Goal: Check status: Check status

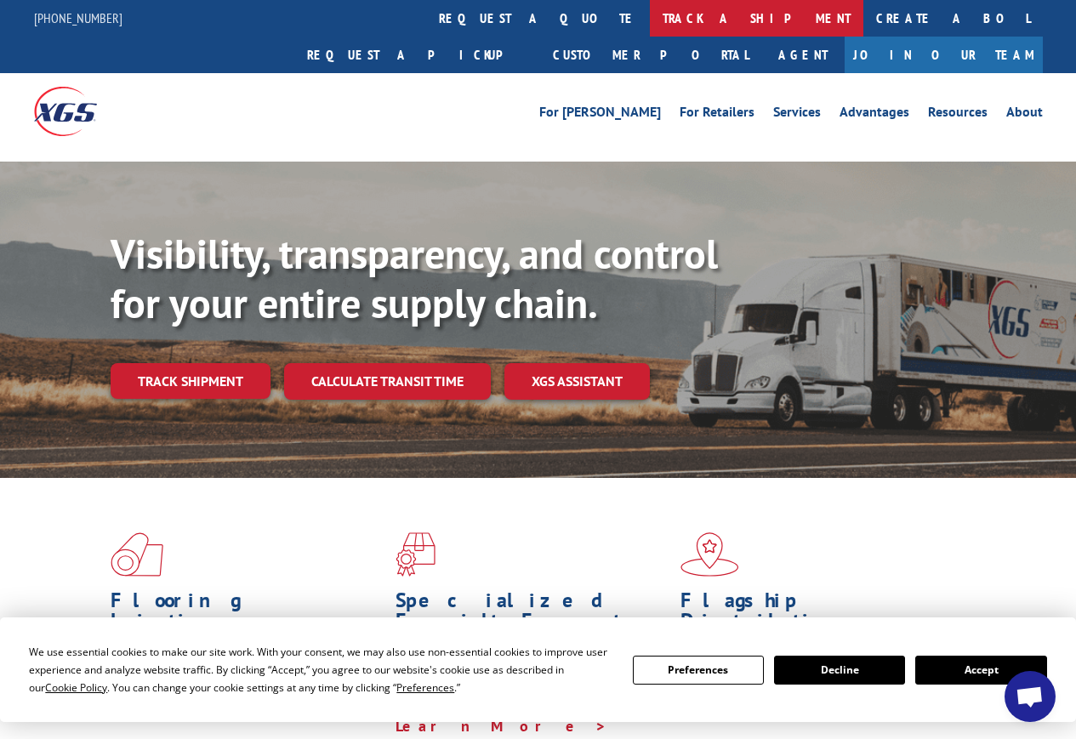
click at [650, 20] on link "track a shipment" at bounding box center [757, 18] width 214 height 37
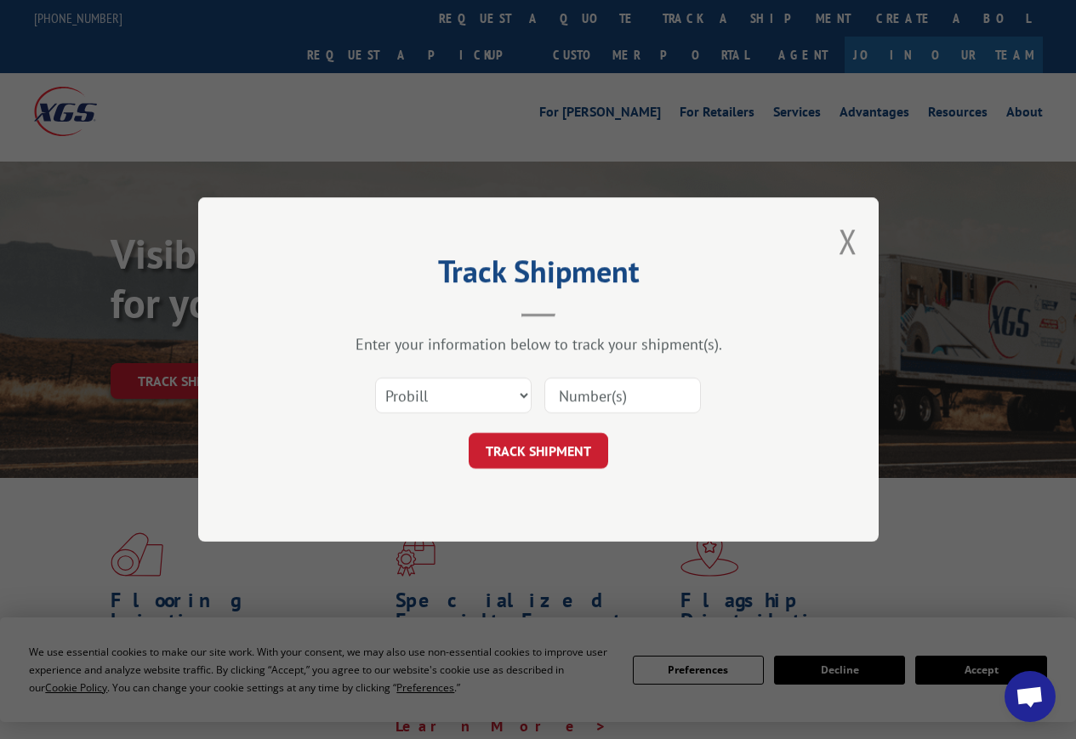
click at [610, 401] on input at bounding box center [623, 396] width 157 height 36
type input "17479219"
click button "TRACK SHIPMENT" at bounding box center [539, 451] width 140 height 36
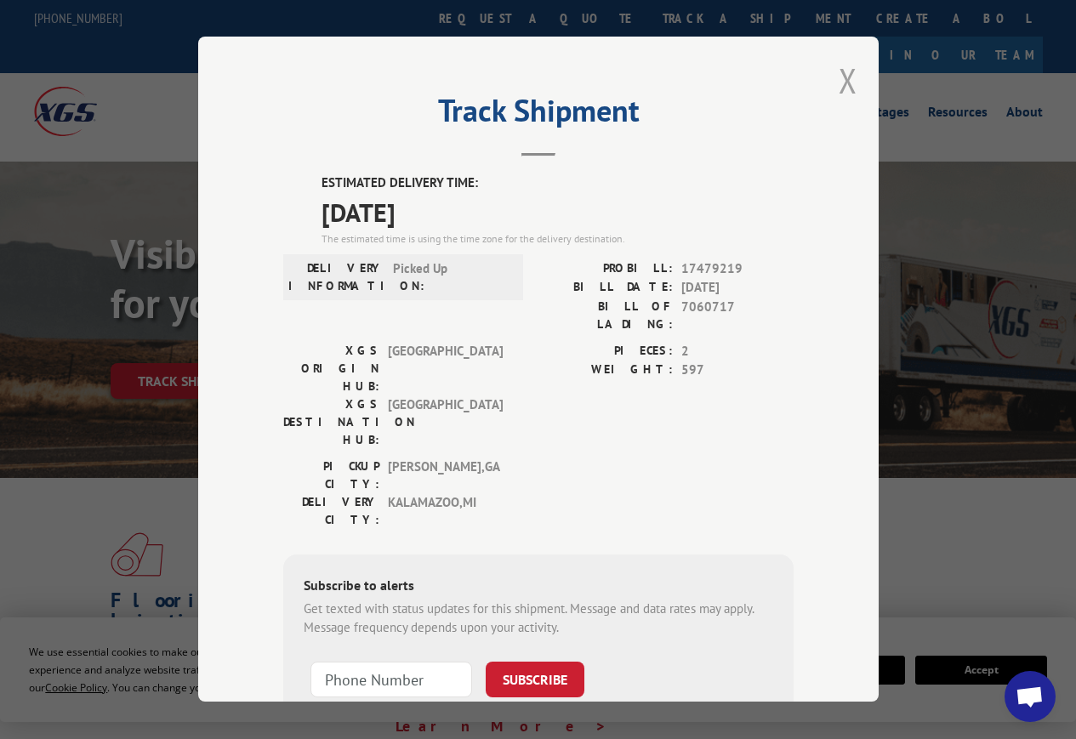
click at [839, 75] on button "Close modal" at bounding box center [848, 80] width 19 height 45
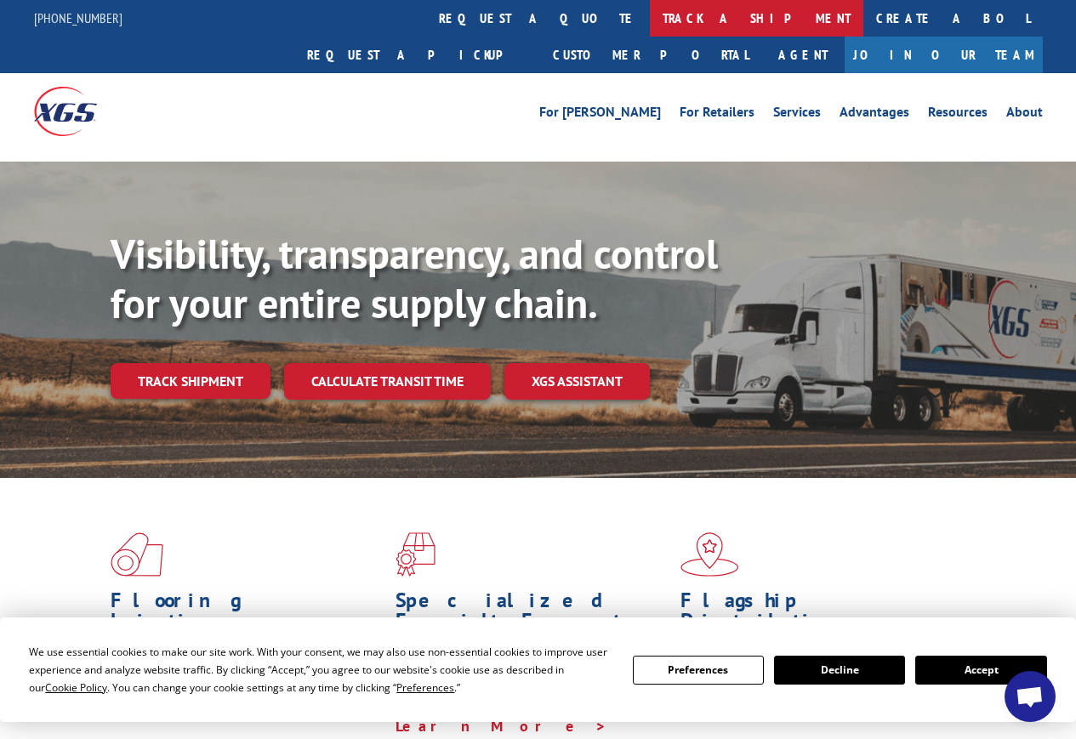
click at [650, 18] on link "track a shipment" at bounding box center [757, 18] width 214 height 37
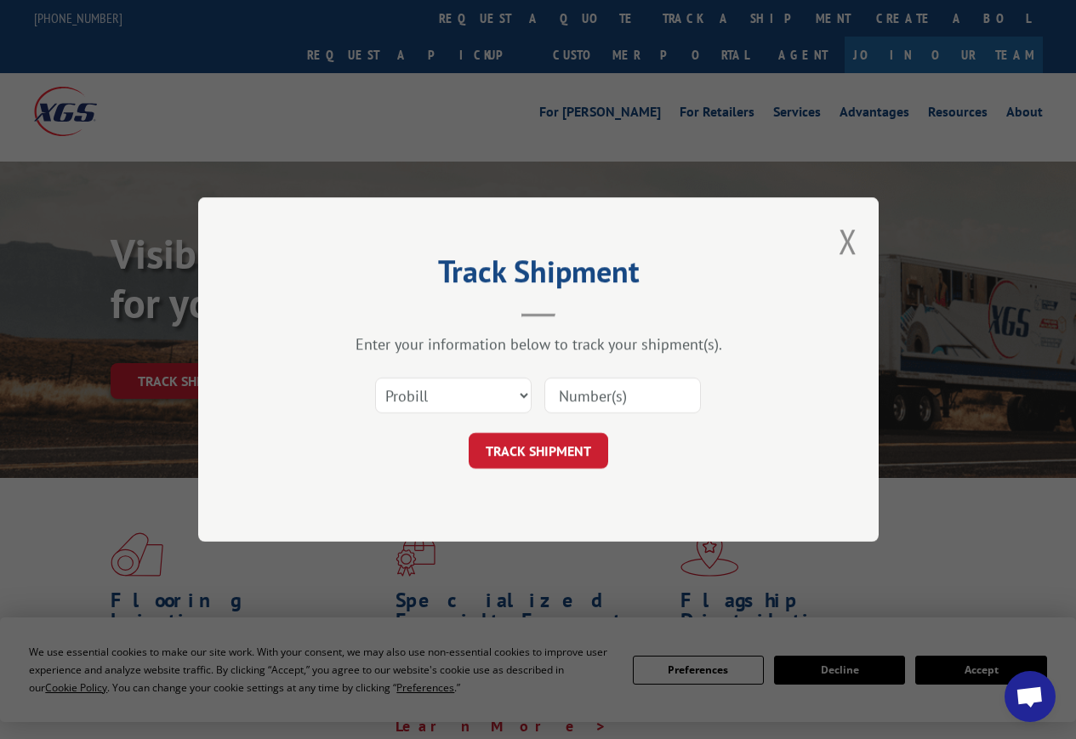
click at [587, 399] on input at bounding box center [623, 396] width 157 height 36
type input "17479129"
click button "TRACK SHIPMENT" at bounding box center [539, 451] width 140 height 36
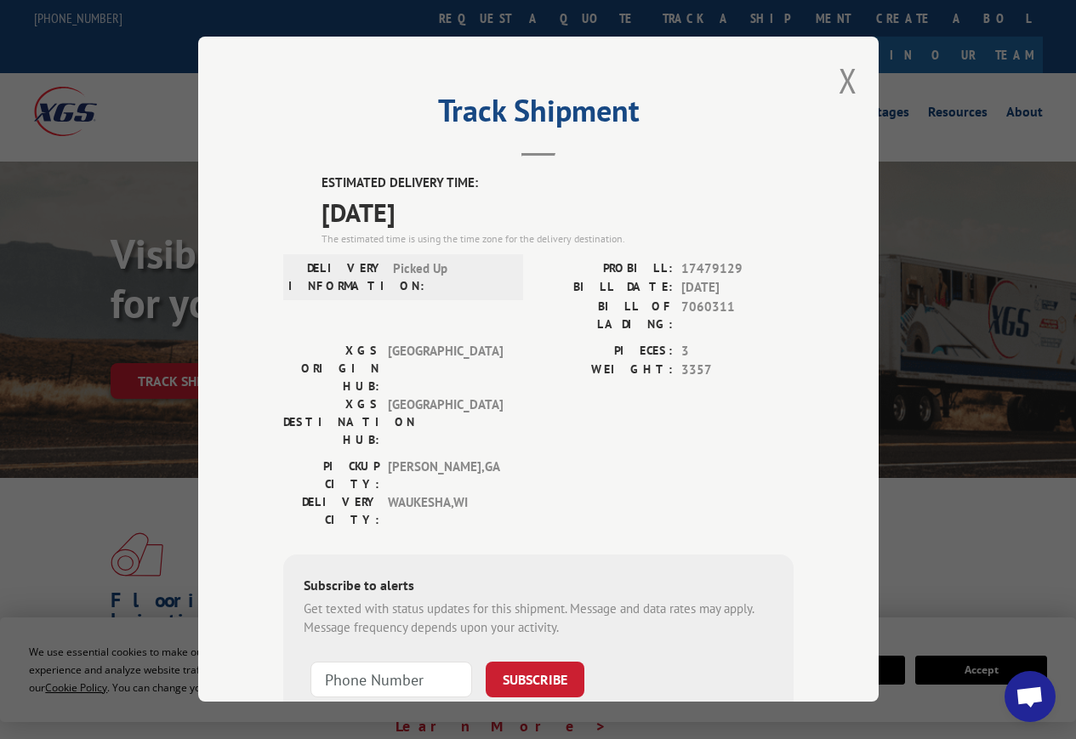
click at [852, 68] on div "Track Shipment ESTIMATED DELIVERY TIME: [DATE] The estimated time is using the …" at bounding box center [538, 369] width 681 height 665
click at [858, 79] on div "Track Shipment ESTIMATED DELIVERY TIME: [DATE] The estimated time is using the …" at bounding box center [538, 369] width 681 height 665
click at [848, 73] on button "Close modal" at bounding box center [848, 80] width 19 height 45
